Goal: Task Accomplishment & Management: Use online tool/utility

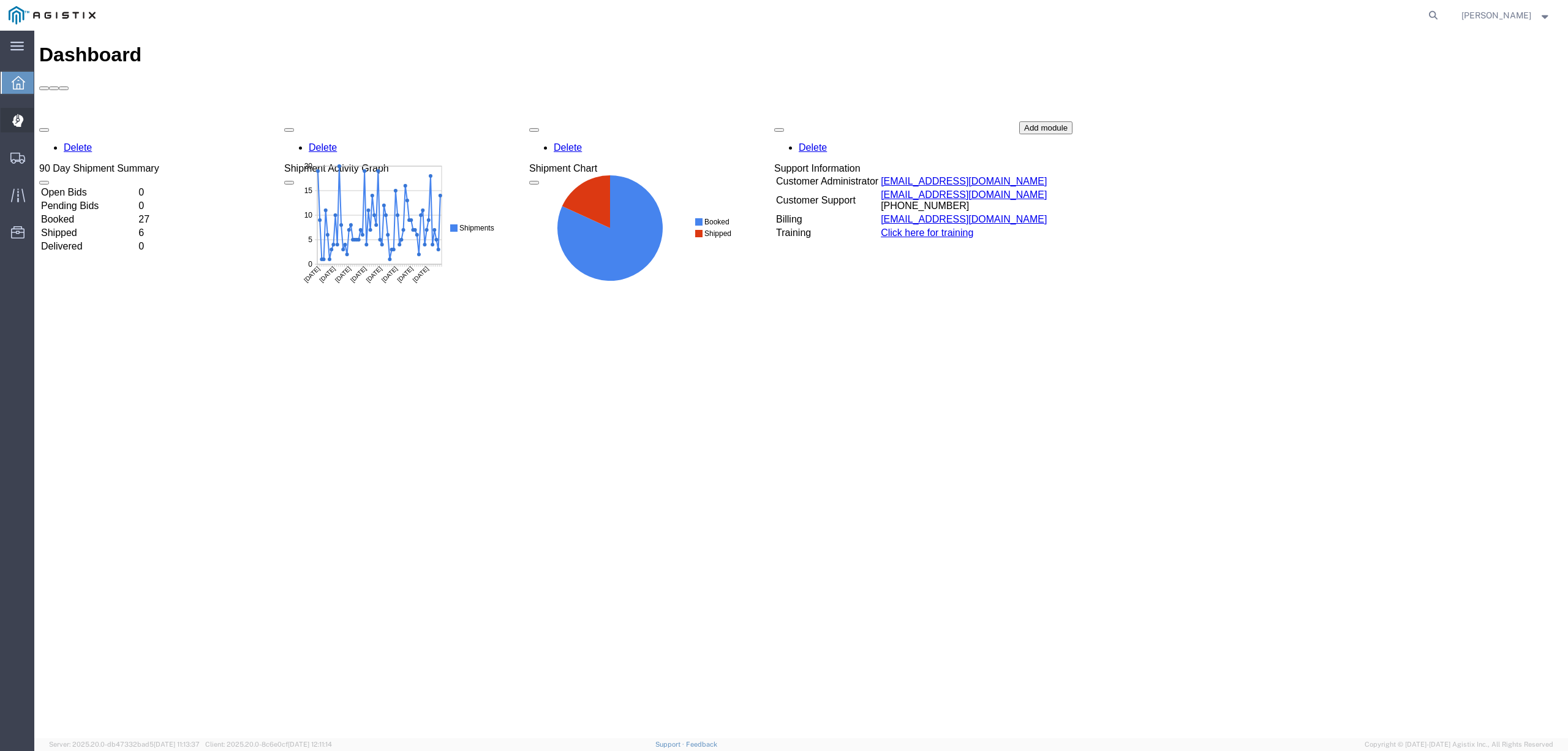
click at [42, 121] on span "Dispatch Manager" at bounding box center [37, 120] width 9 height 25
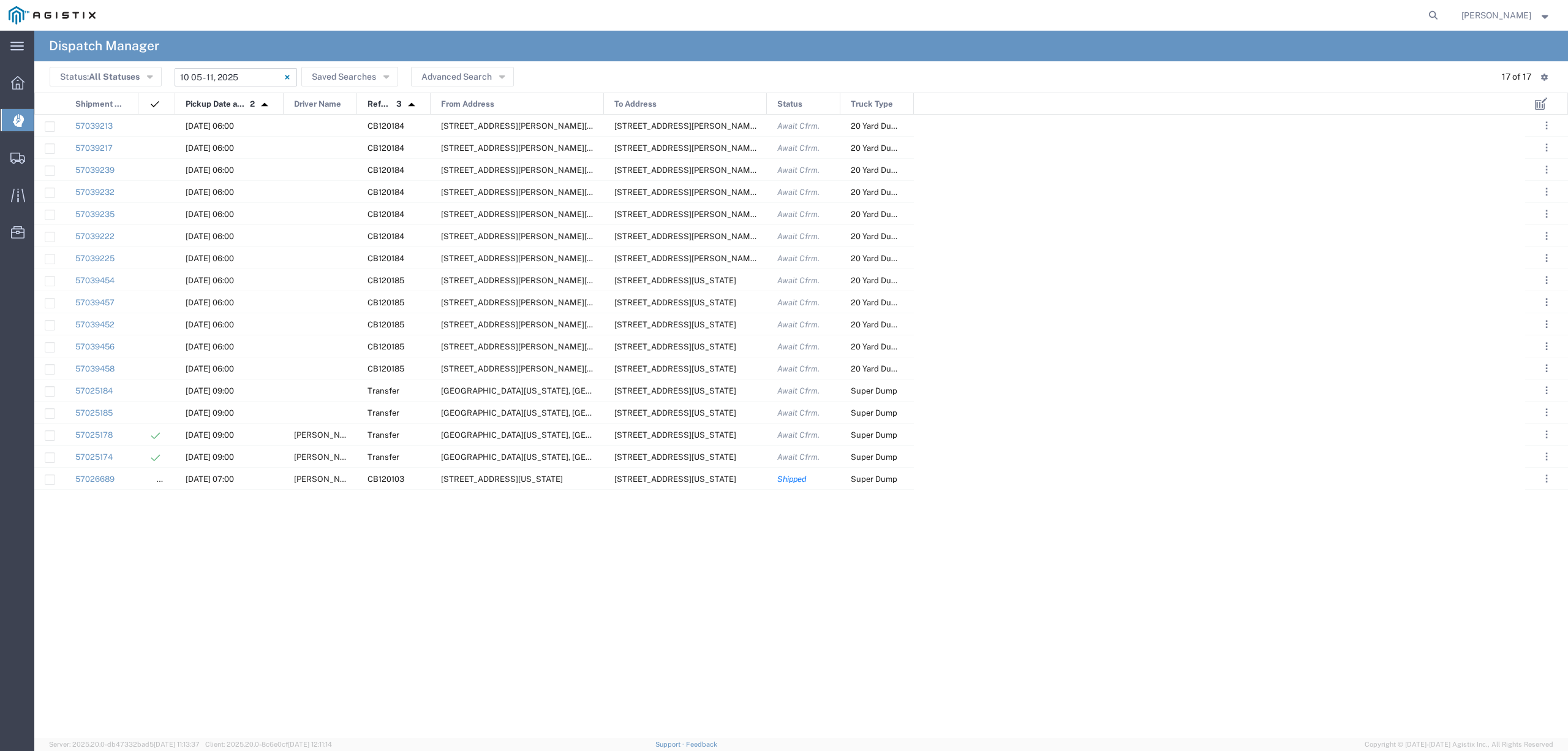
click at [236, 73] on input "10/05/2025 - 10/11/2025" at bounding box center [236, 77] width 123 height 18
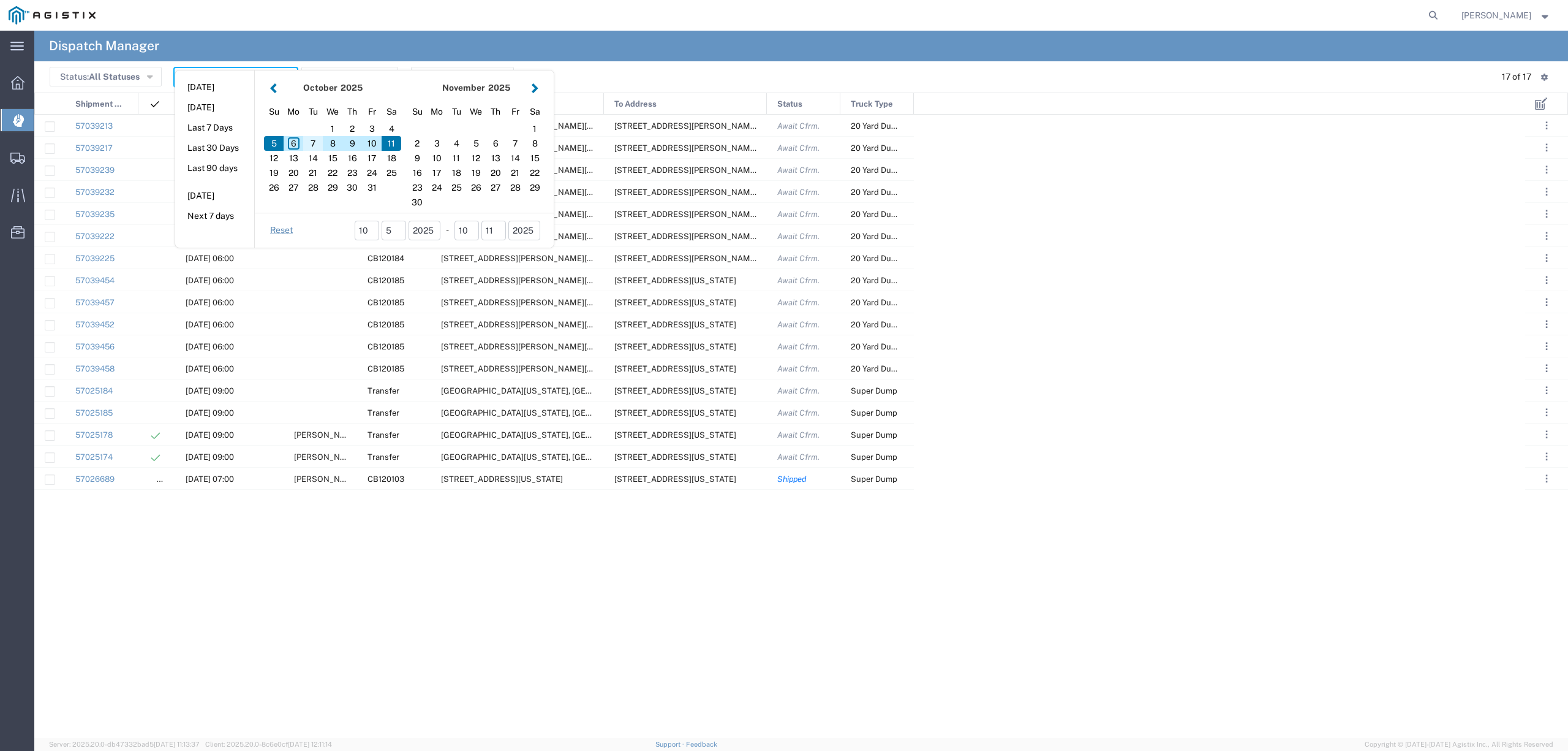
click at [309, 145] on div "7" at bounding box center [313, 143] width 20 height 14
type input "[DATE]"
type input "[DATE] - [DATE]"
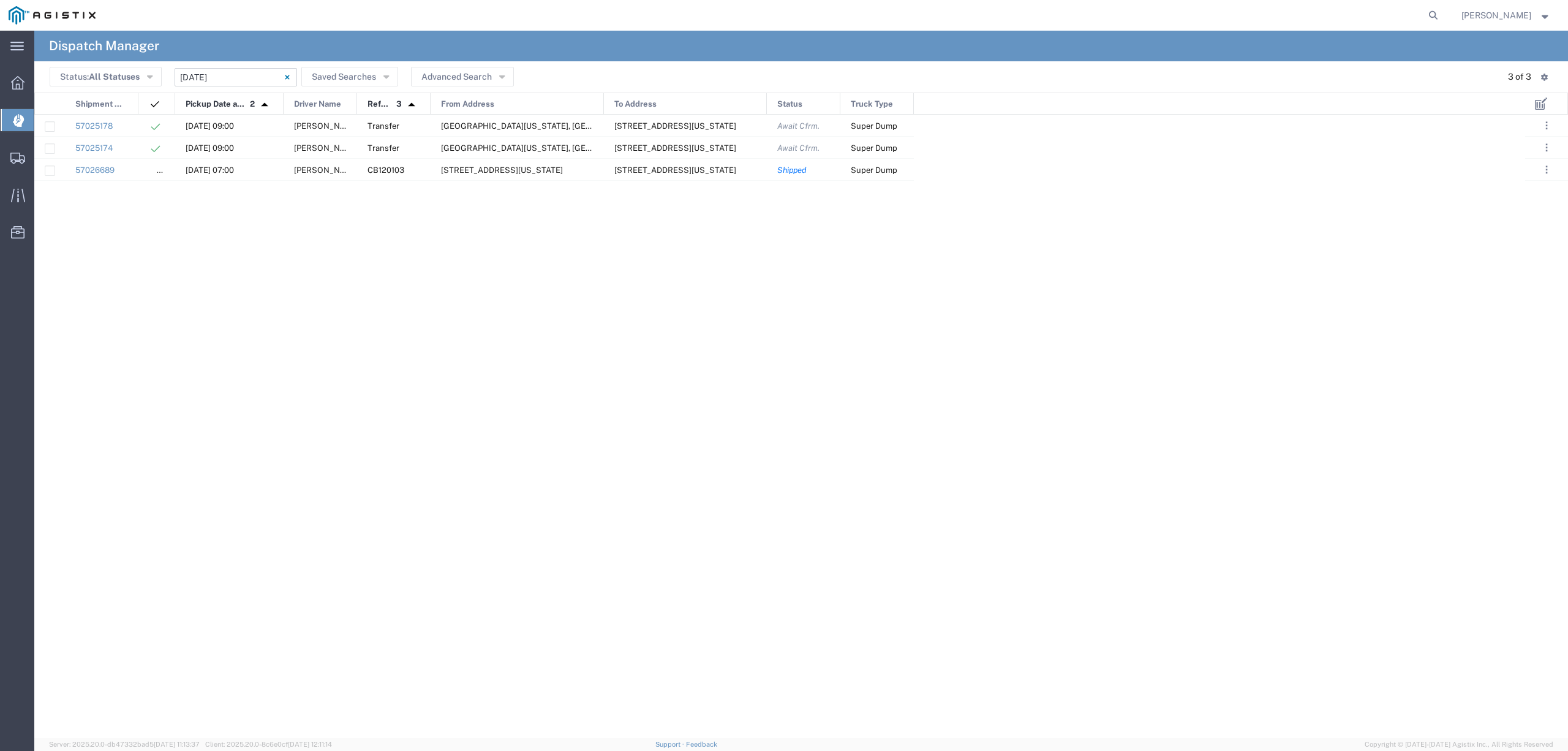
click at [246, 74] on input "[DATE] - [DATE]" at bounding box center [236, 77] width 123 height 18
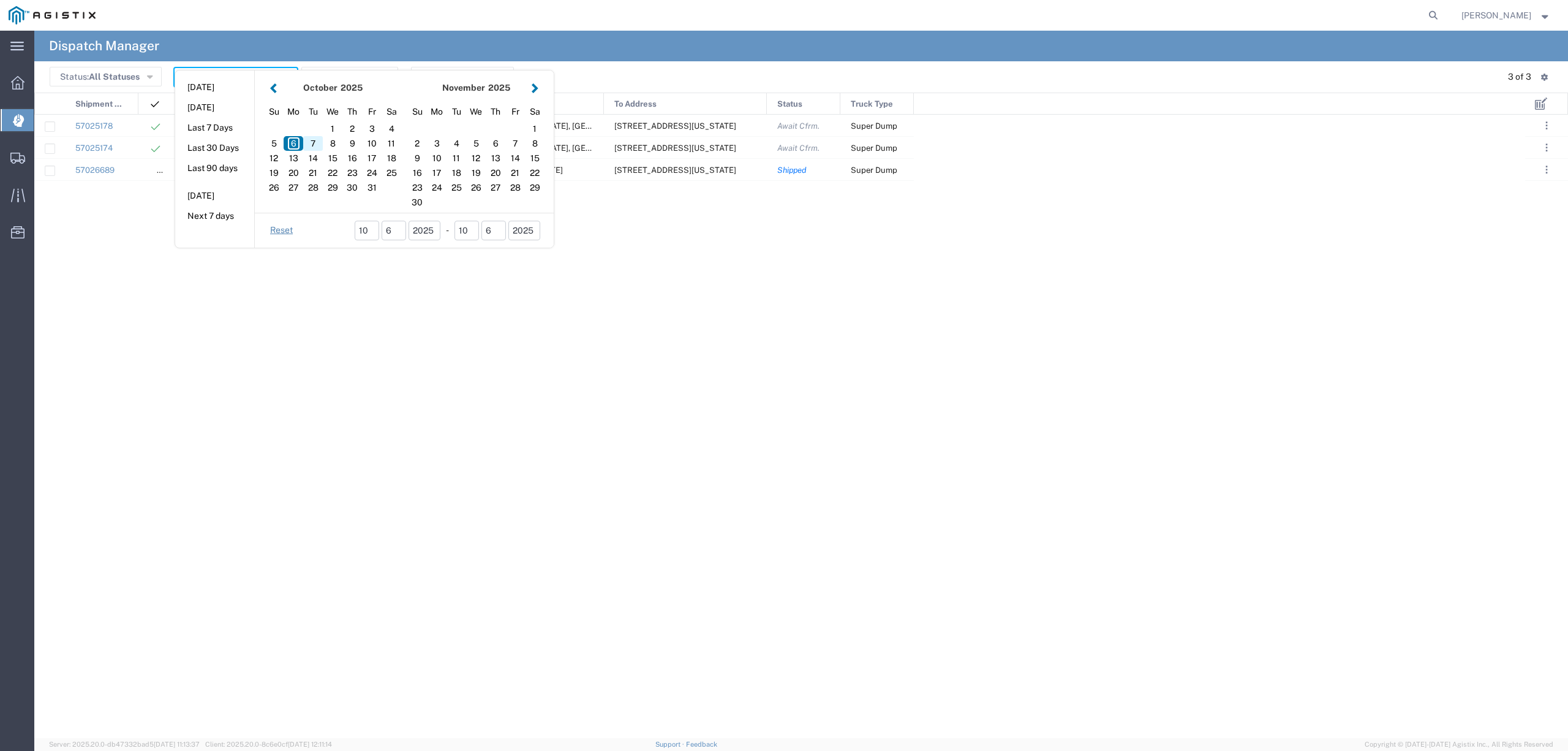
click at [317, 144] on div "7" at bounding box center [313, 143] width 20 height 14
type input "[DATE]"
type input "[DATE] - [DATE]"
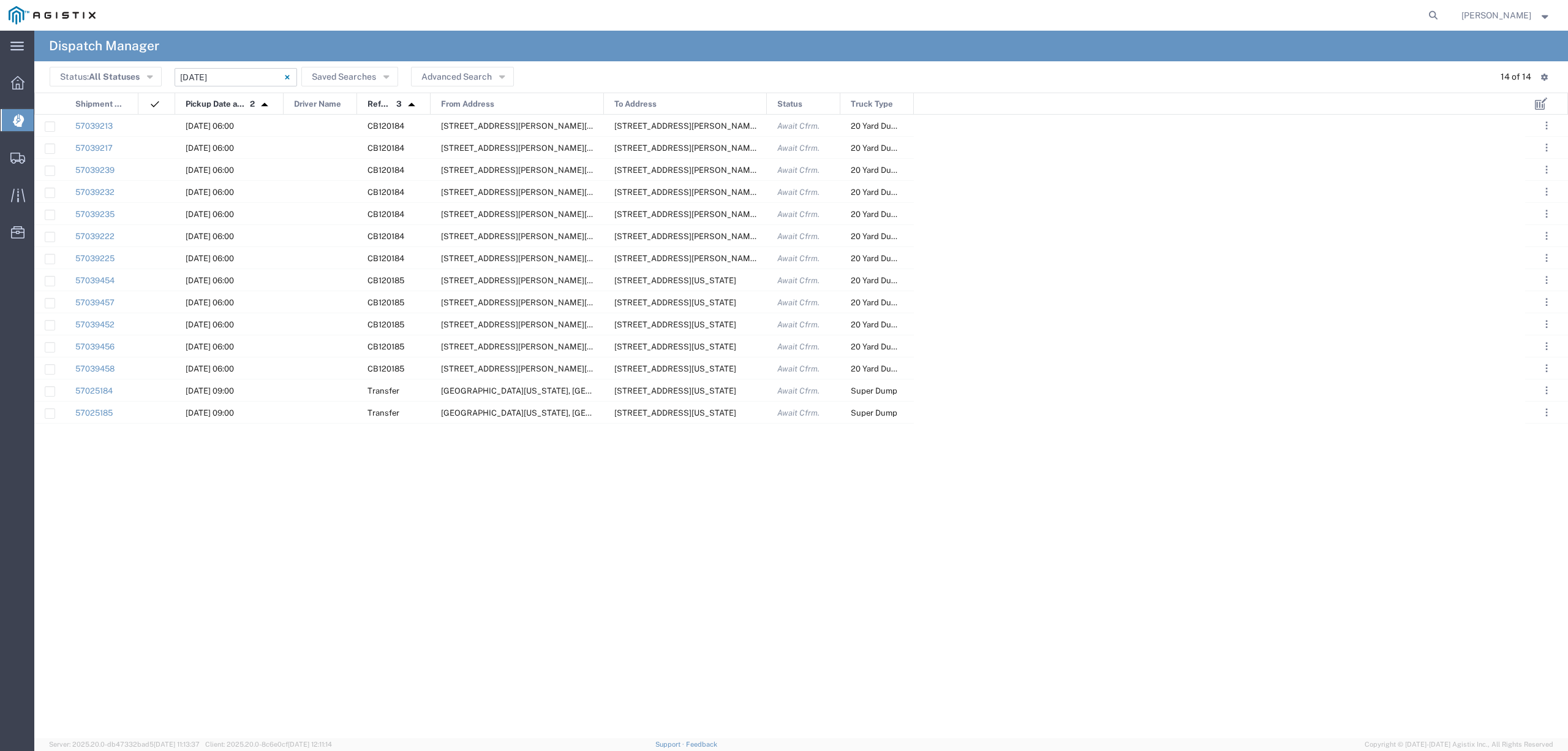
click at [492, 99] on span "From Address" at bounding box center [467, 105] width 53 height 22
click at [690, 101] on div "To Address" at bounding box center [686, 105] width 163 height 22
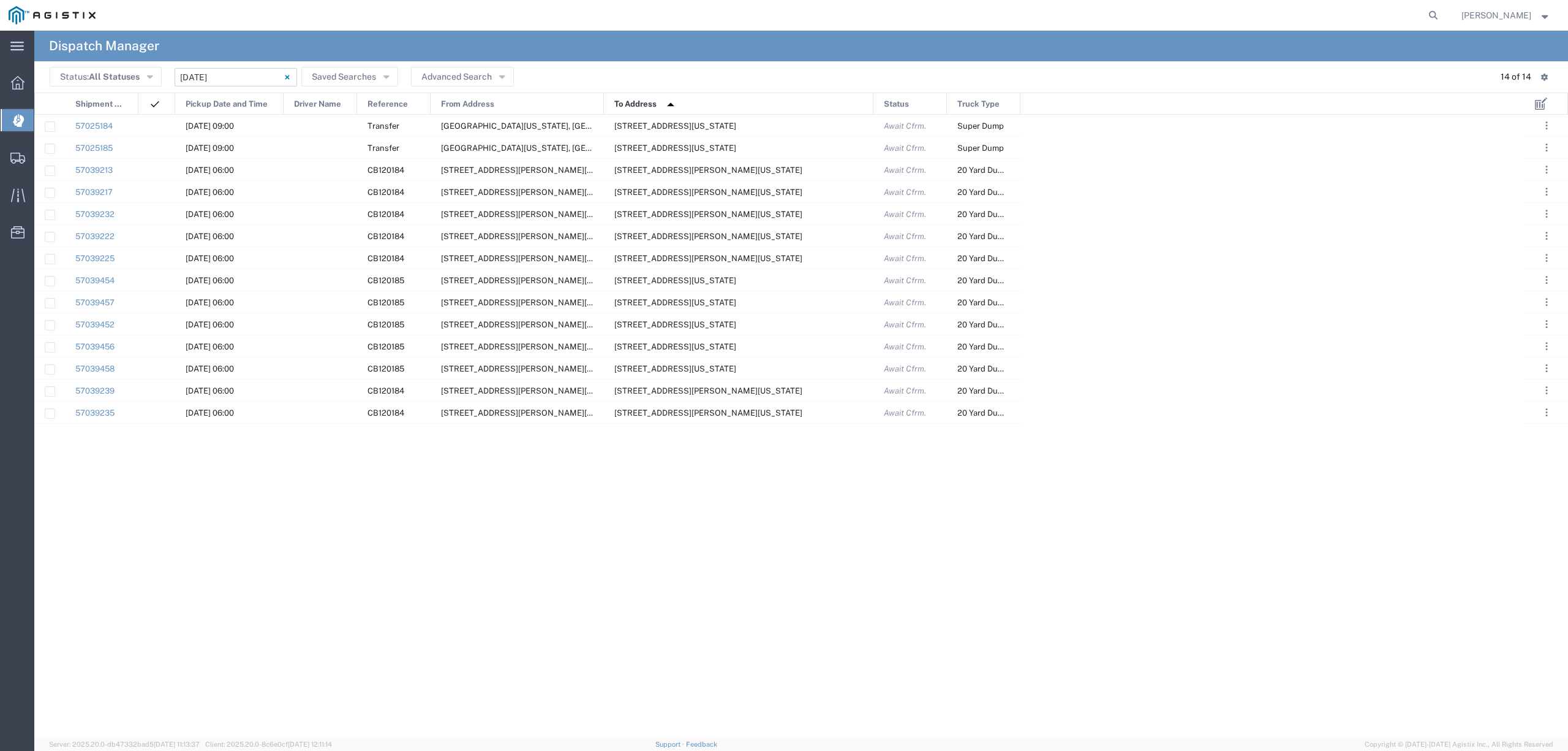
drag, startPoint x: 764, startPoint y: 99, endPoint x: 871, endPoint y: 108, distance: 107.4
click at [871, 108] on div at bounding box center [873, 105] width 5 height 22
click at [245, 81] on input "[DATE] - [DATE]" at bounding box center [236, 77] width 123 height 18
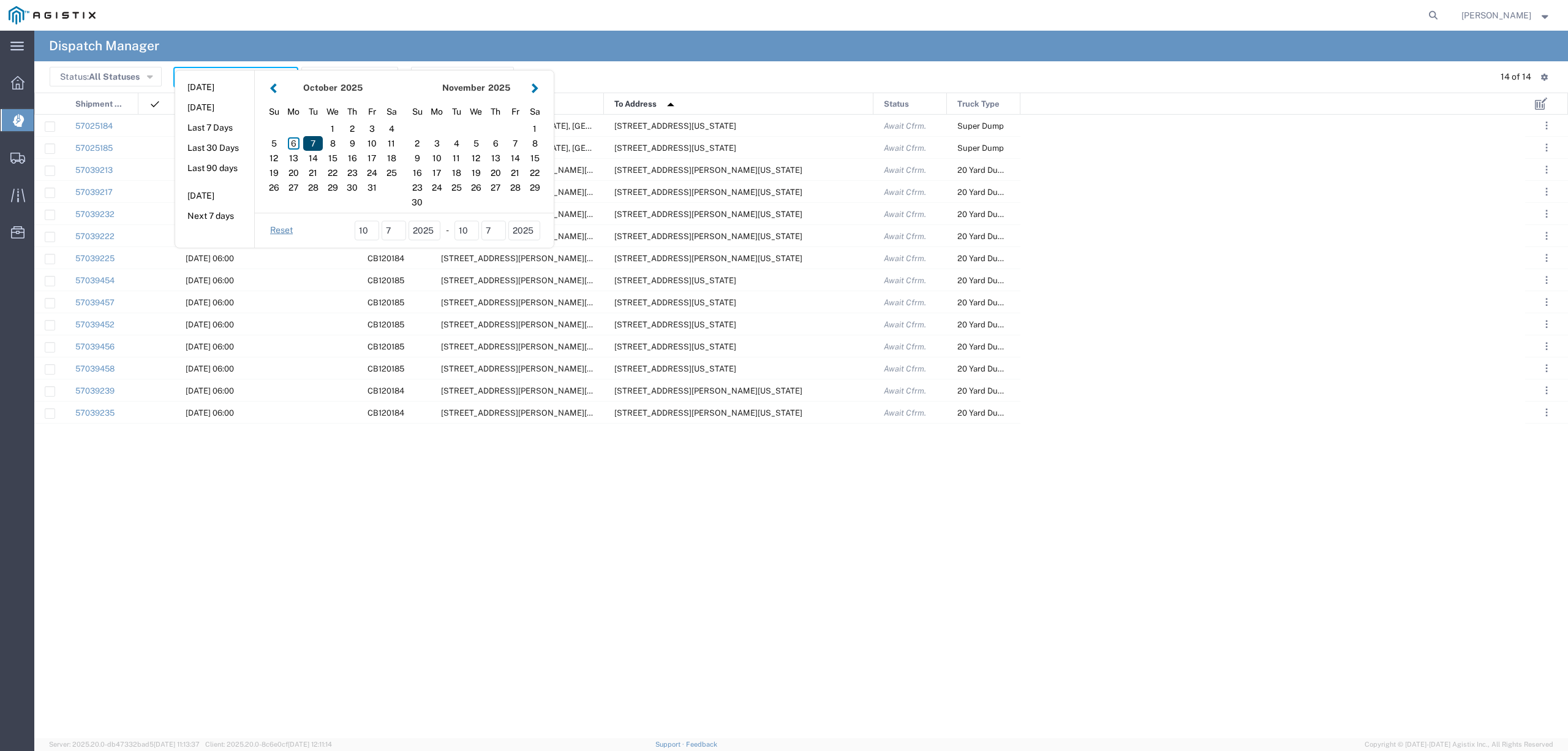
click at [307, 144] on div "7" at bounding box center [313, 143] width 20 height 14
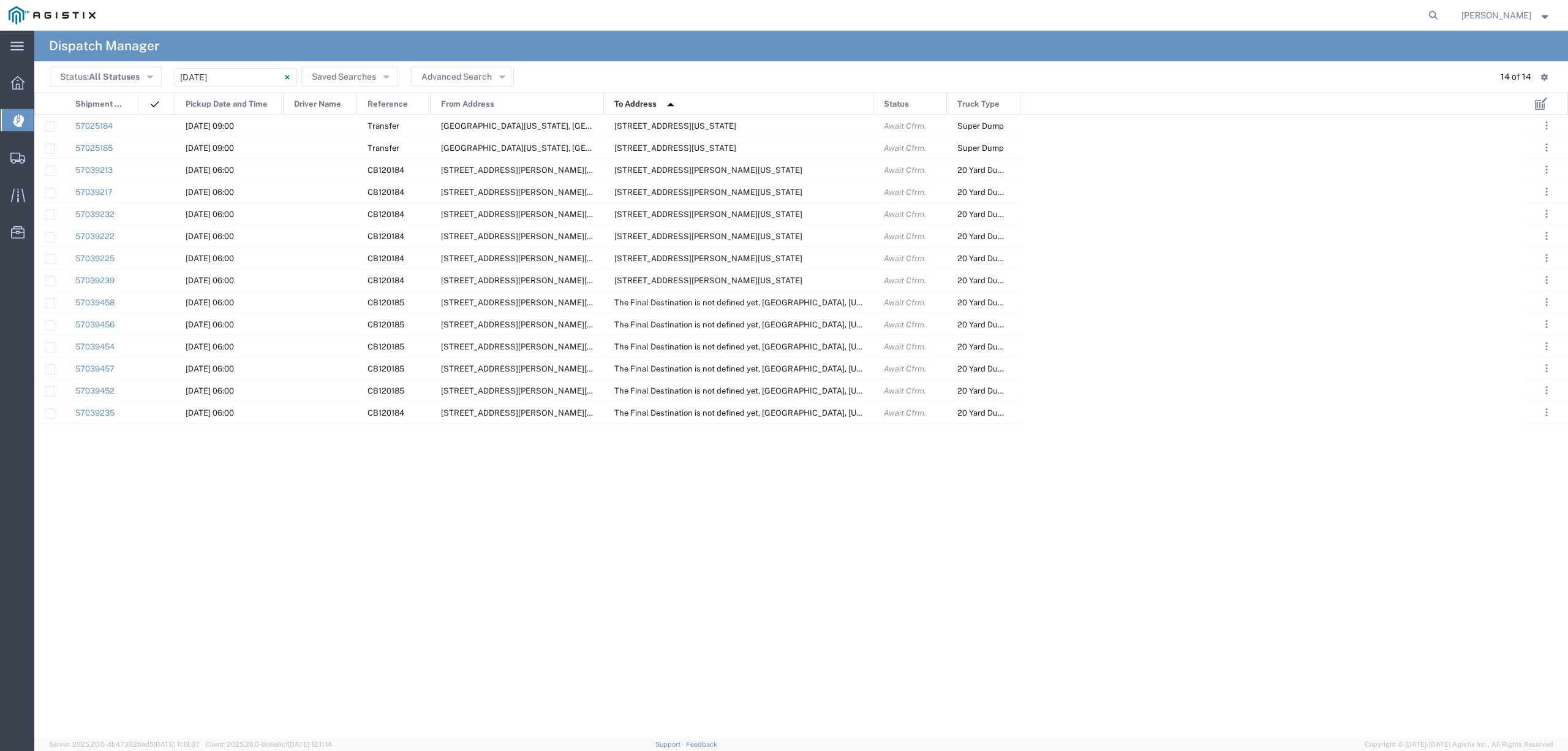
click at [518, 503] on div "57039213 [DATE] 06:00 CB120184 [STREET_ADDRESS][PERSON_NAME][US_STATE] [STREET_…" at bounding box center [779, 426] width 1491 height 623
